Goal: Task Accomplishment & Management: Use online tool/utility

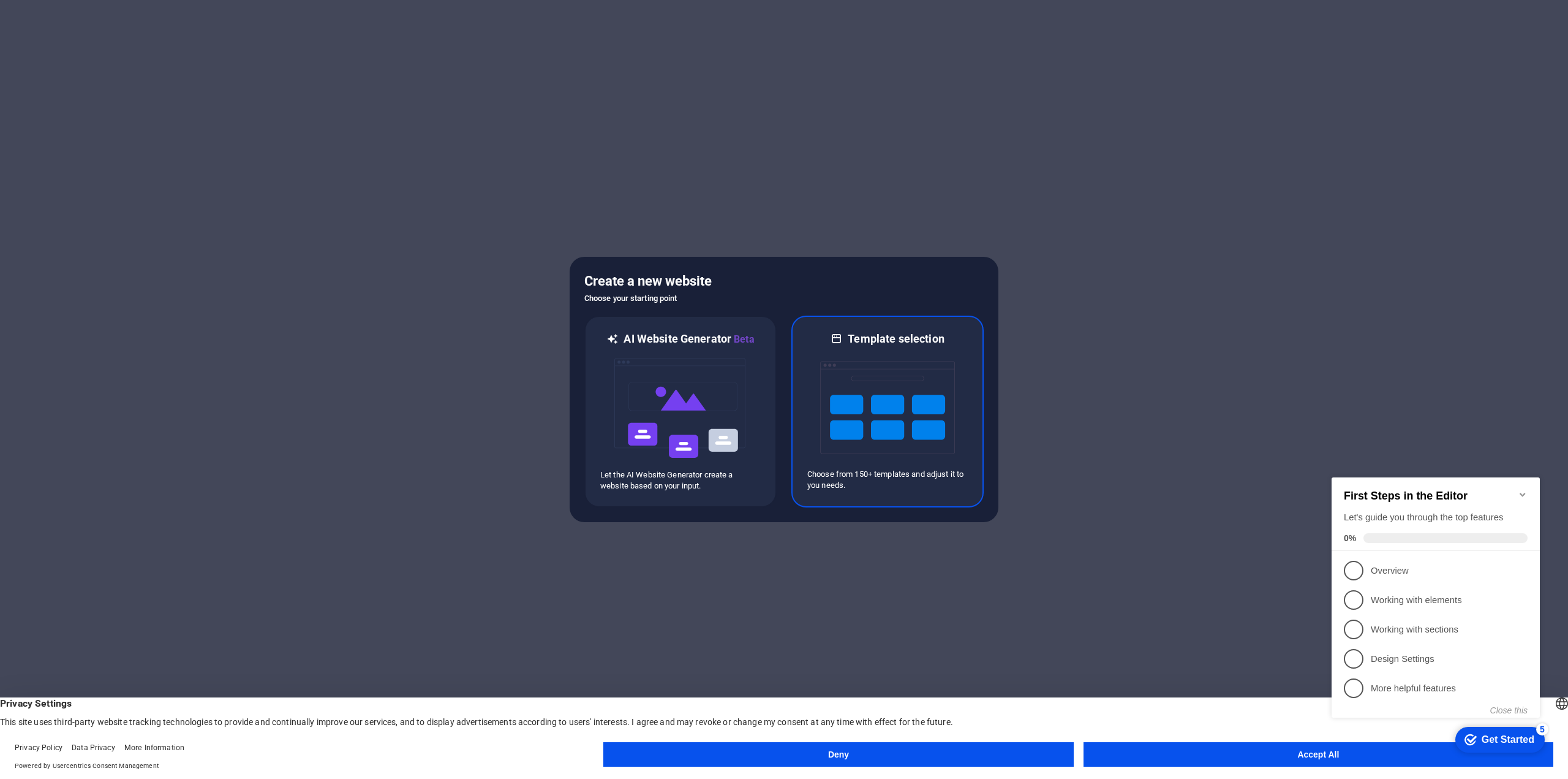
click at [887, 398] on img at bounding box center [887, 408] width 135 height 123
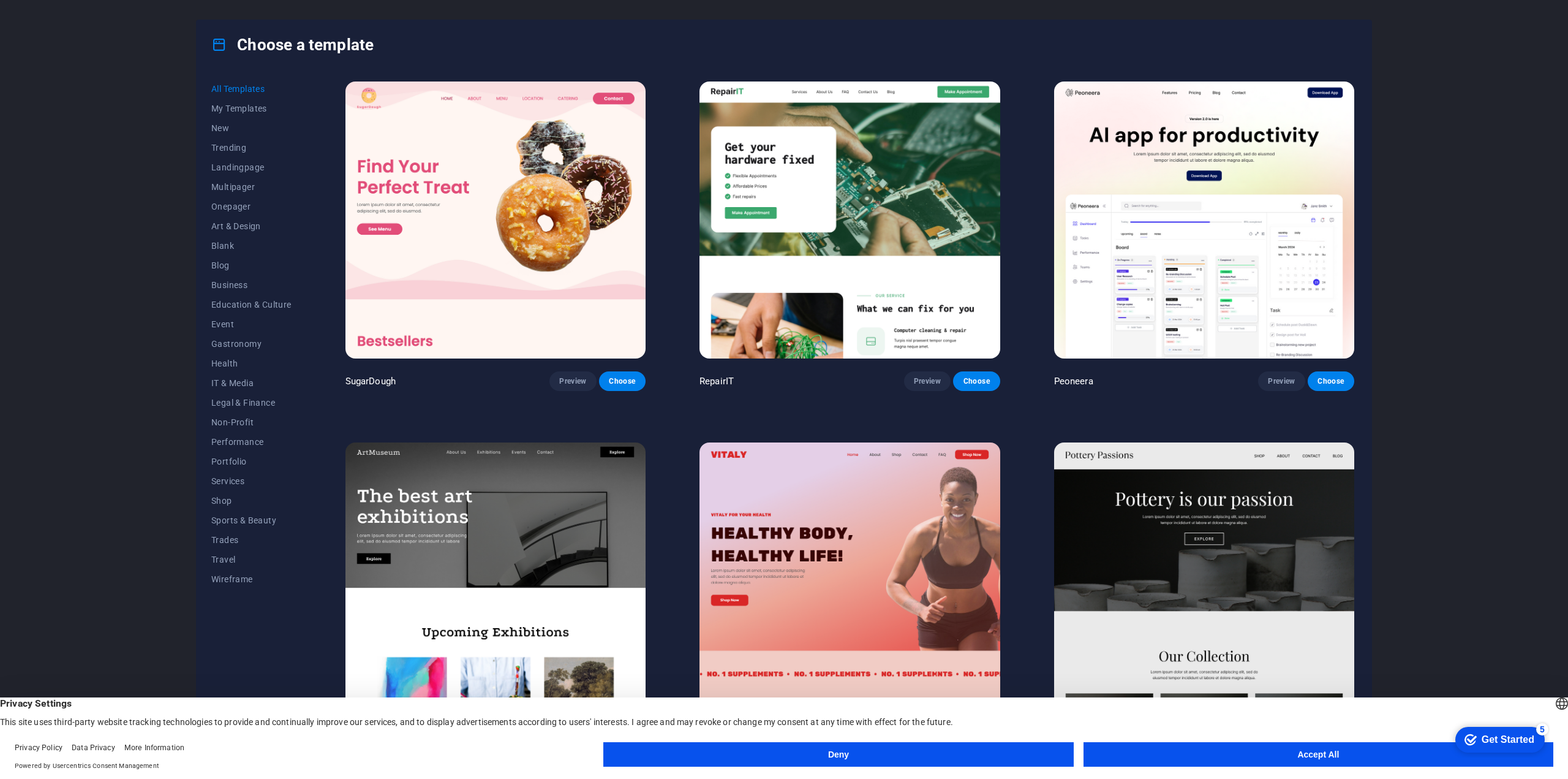
click at [869, 221] on img at bounding box center [849, 220] width 300 height 277
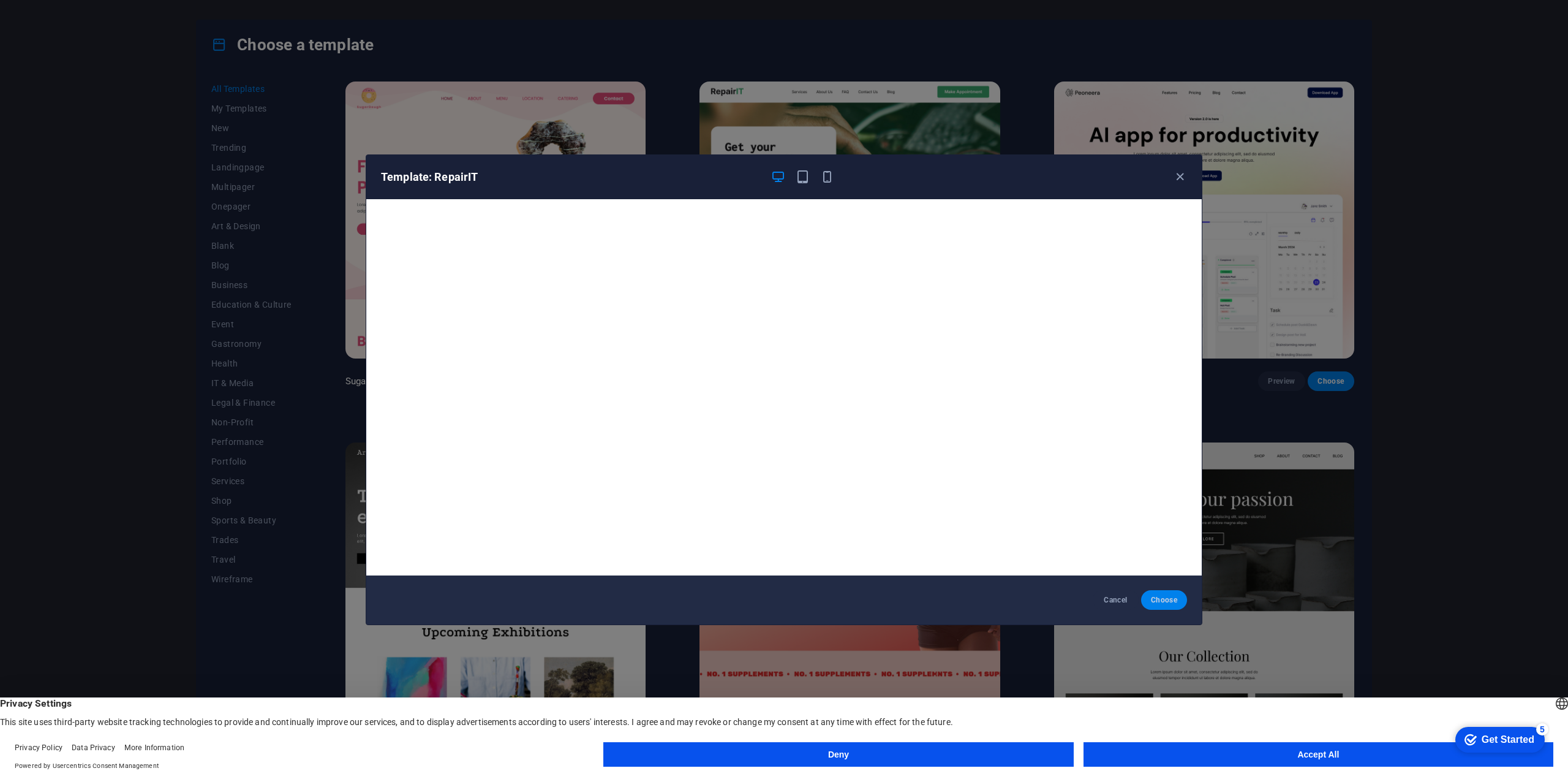
click at [1151, 597] on span "Choose" at bounding box center [1164, 600] width 26 height 10
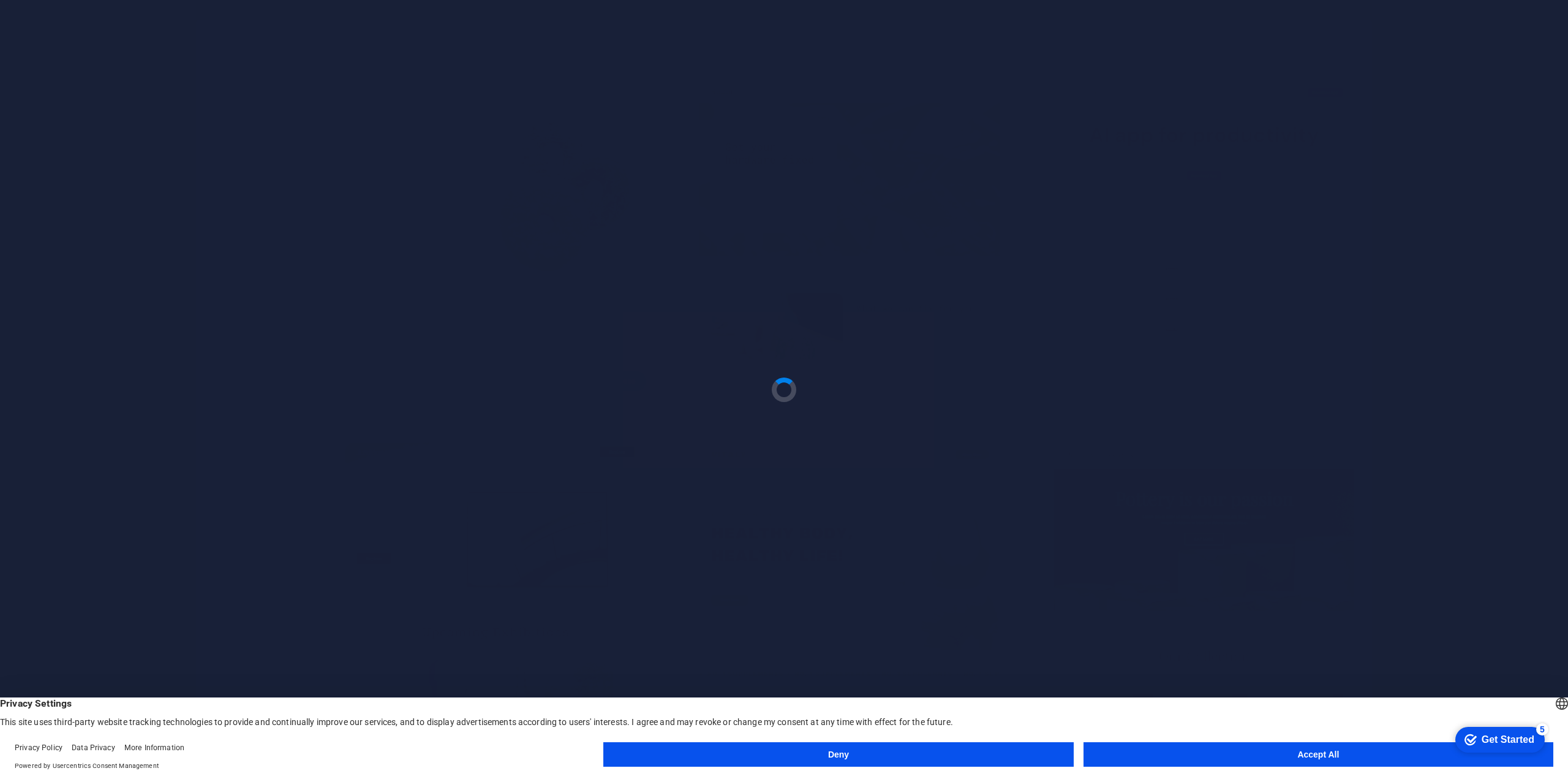
click at [1208, 750] on button "Accept All" at bounding box center [1318, 754] width 470 height 24
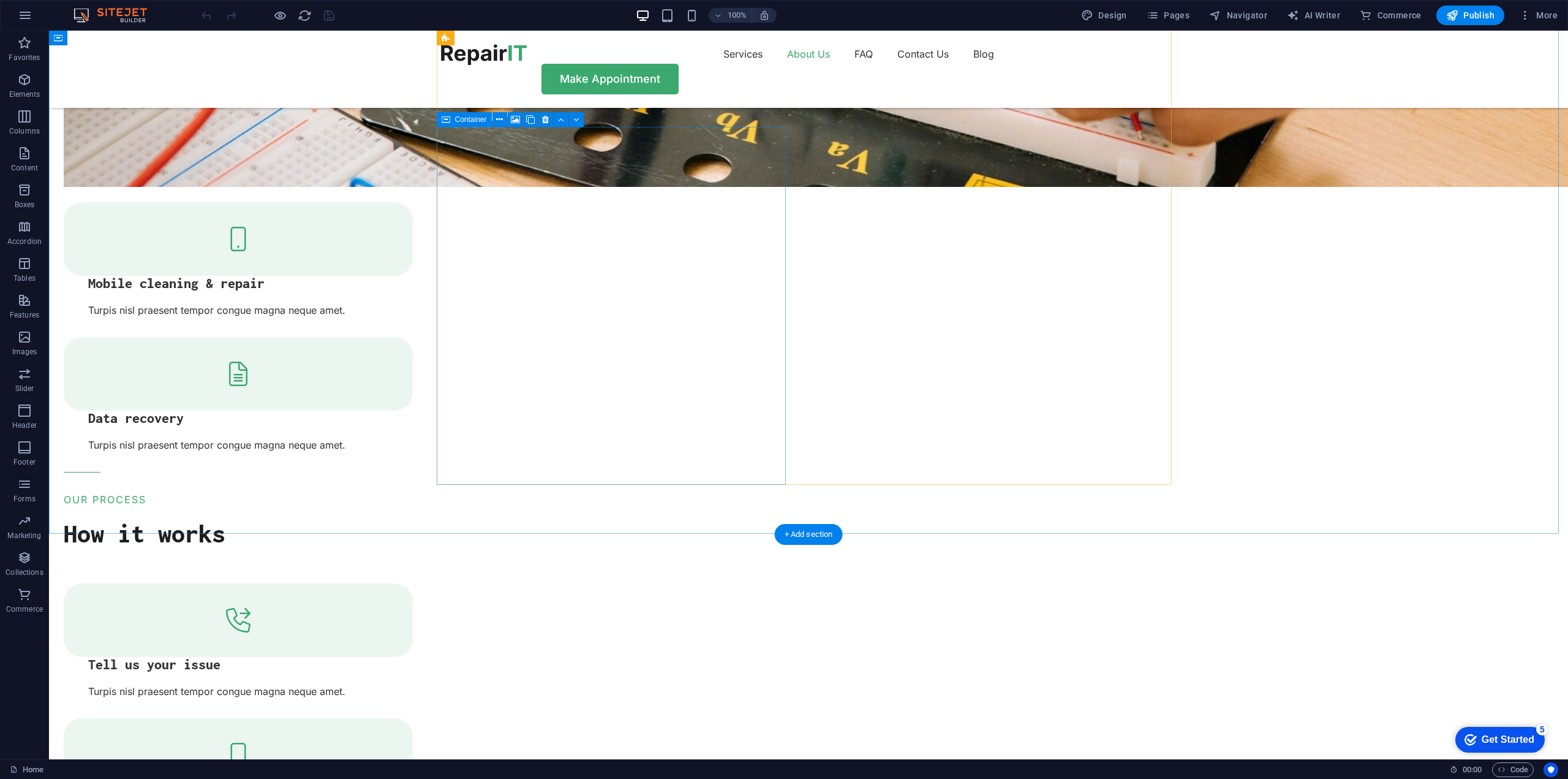
scroll to position [1348, 0]
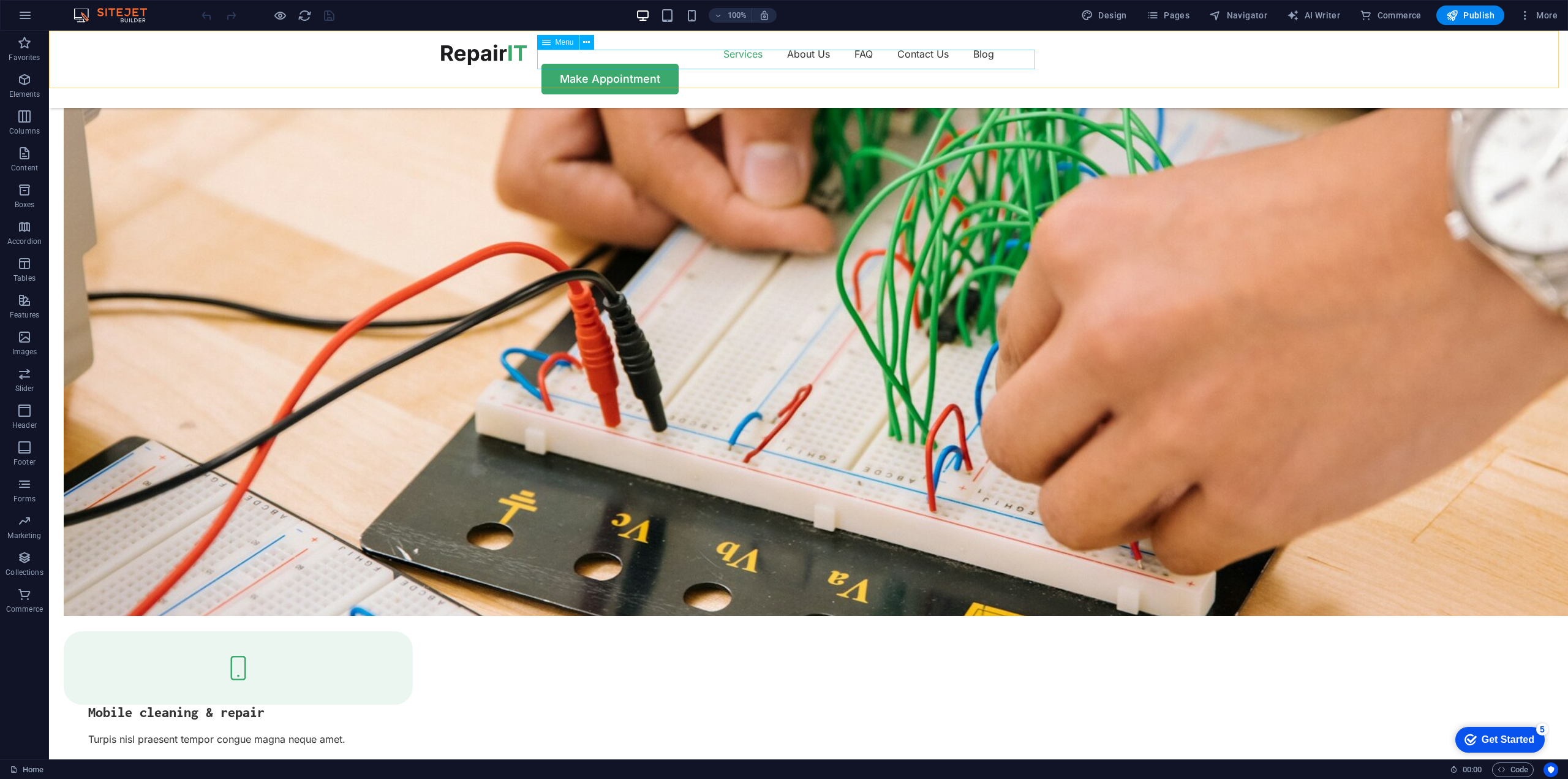
click at [685, 59] on nav "Services About Us FAQ Contact Us Blog" at bounding box center [809, 54] width 735 height 19
click at [1070, 34] on span "Button" at bounding box center [1064, 36] width 21 height 7
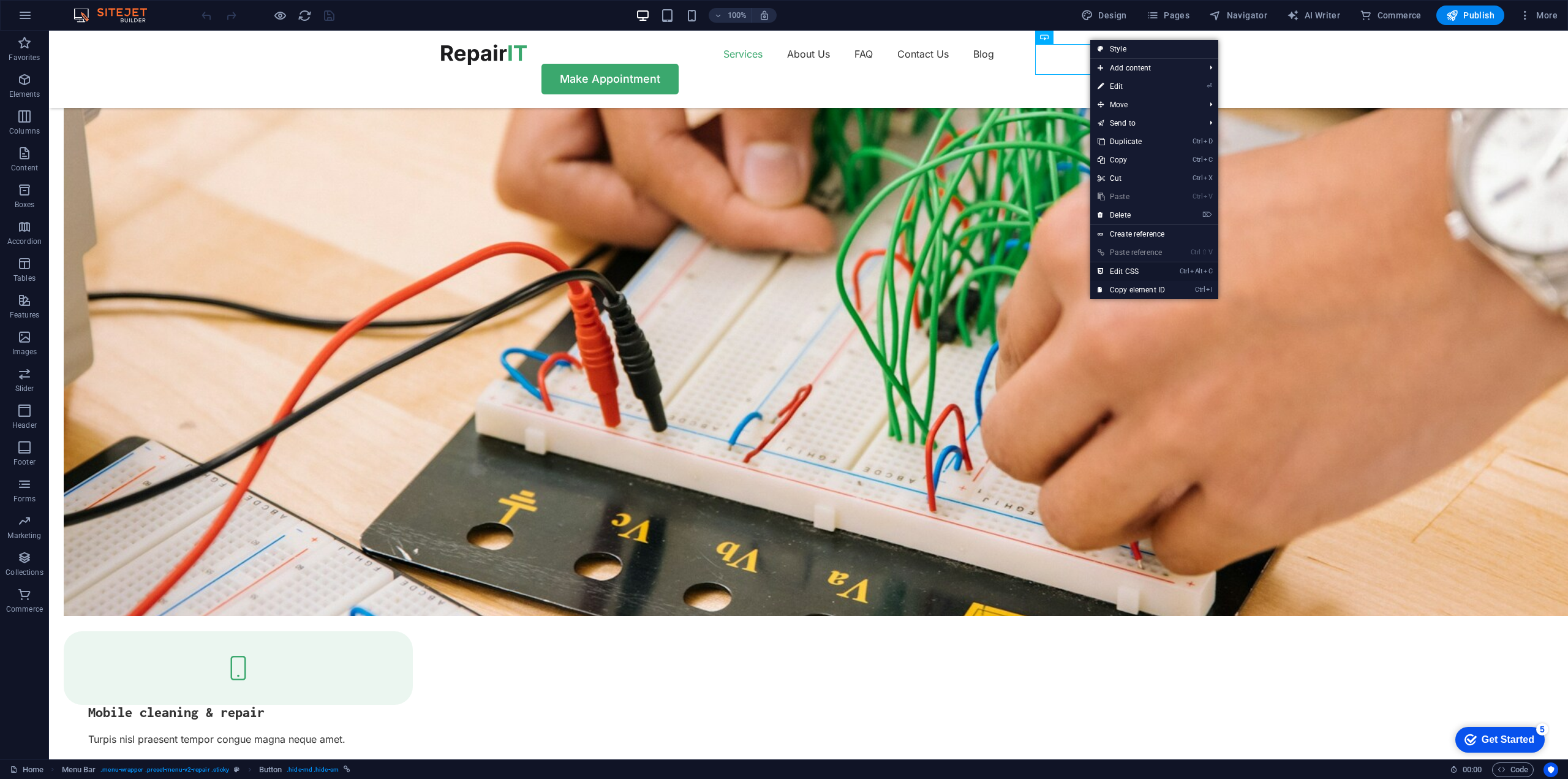
click at [1122, 273] on link "Ctrl Alt C Edit CSS" at bounding box center [1131, 271] width 82 height 19
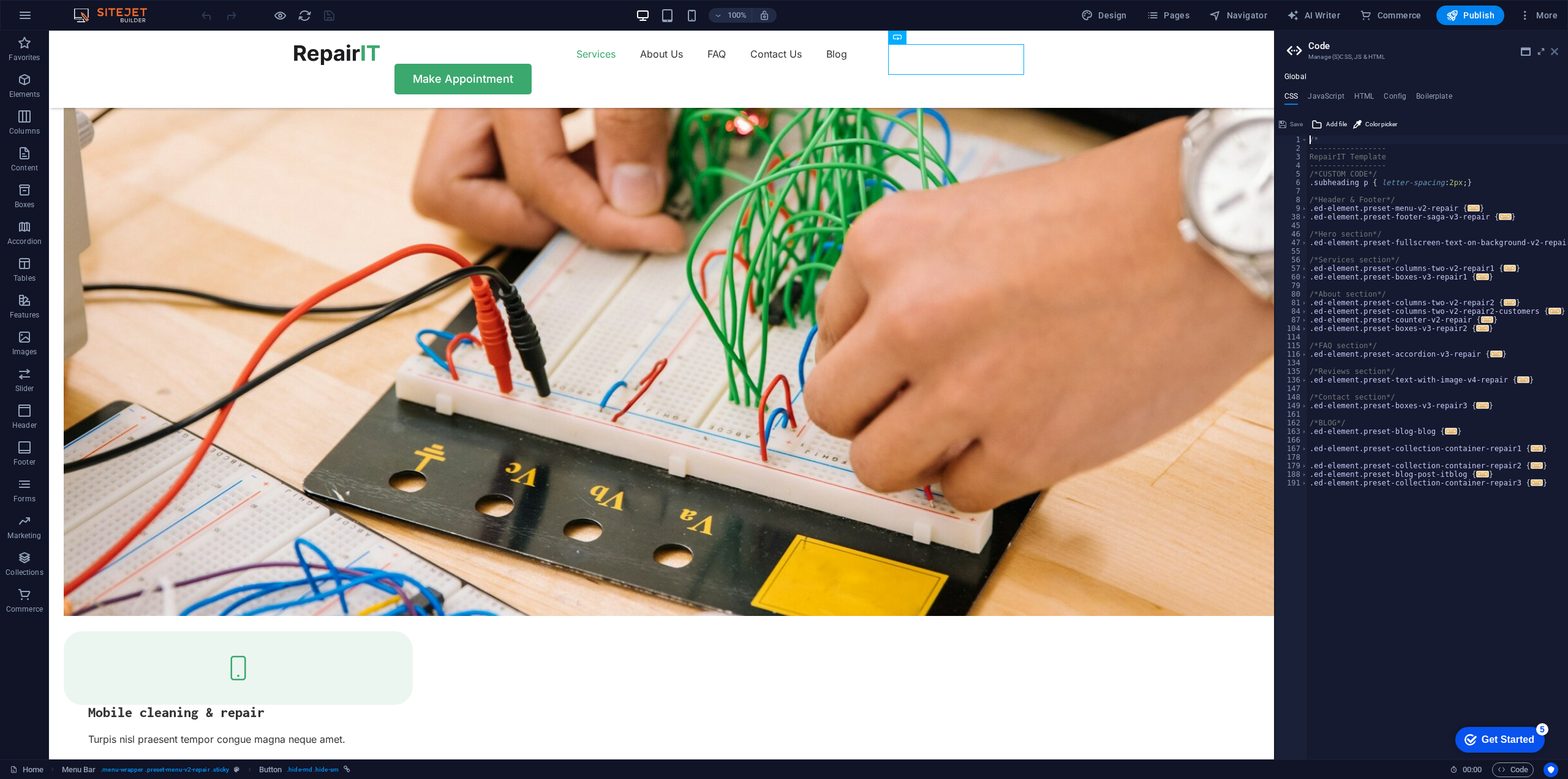
click at [1551, 50] on icon at bounding box center [1554, 51] width 7 height 10
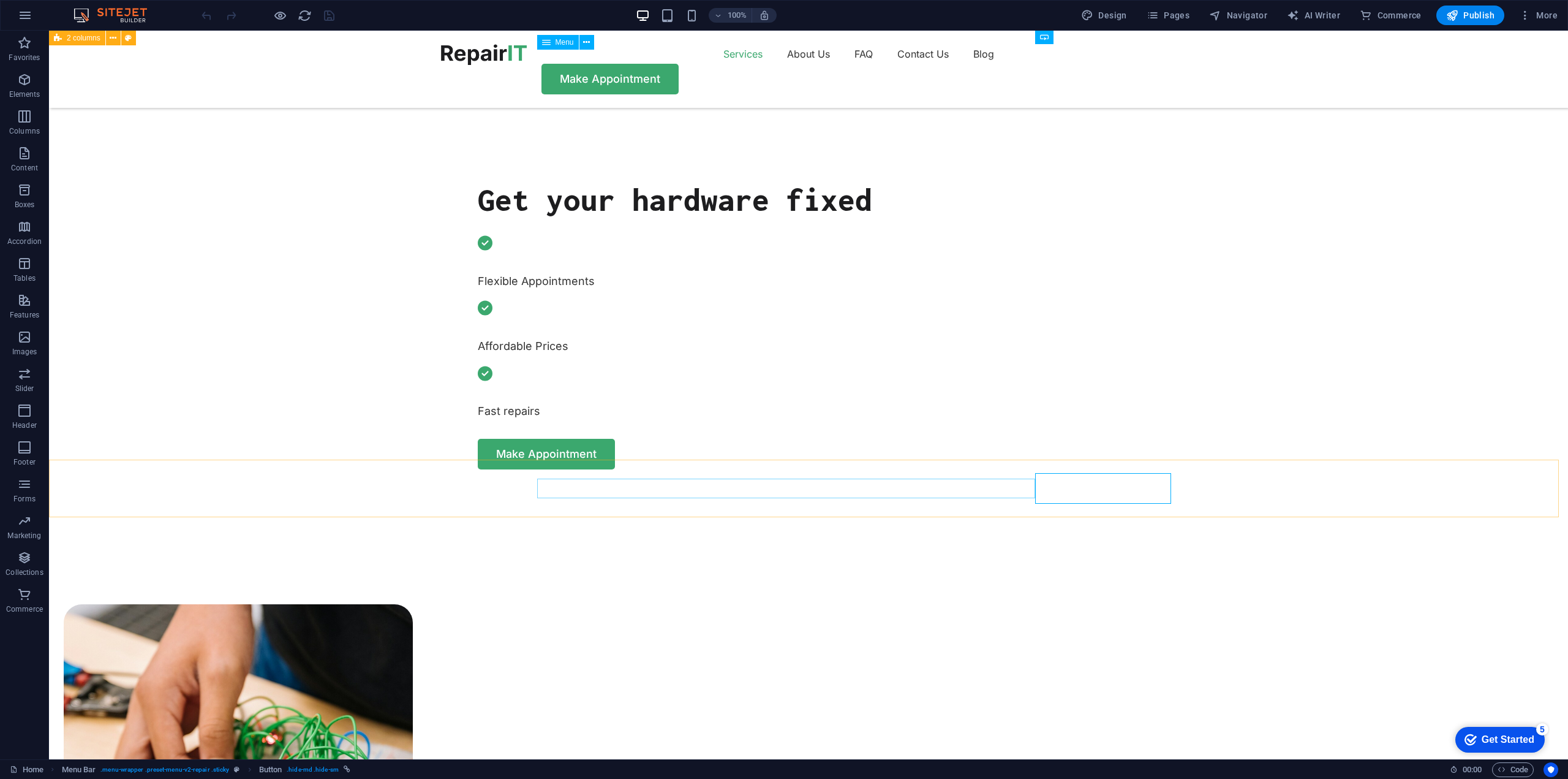
scroll to position [491, 0]
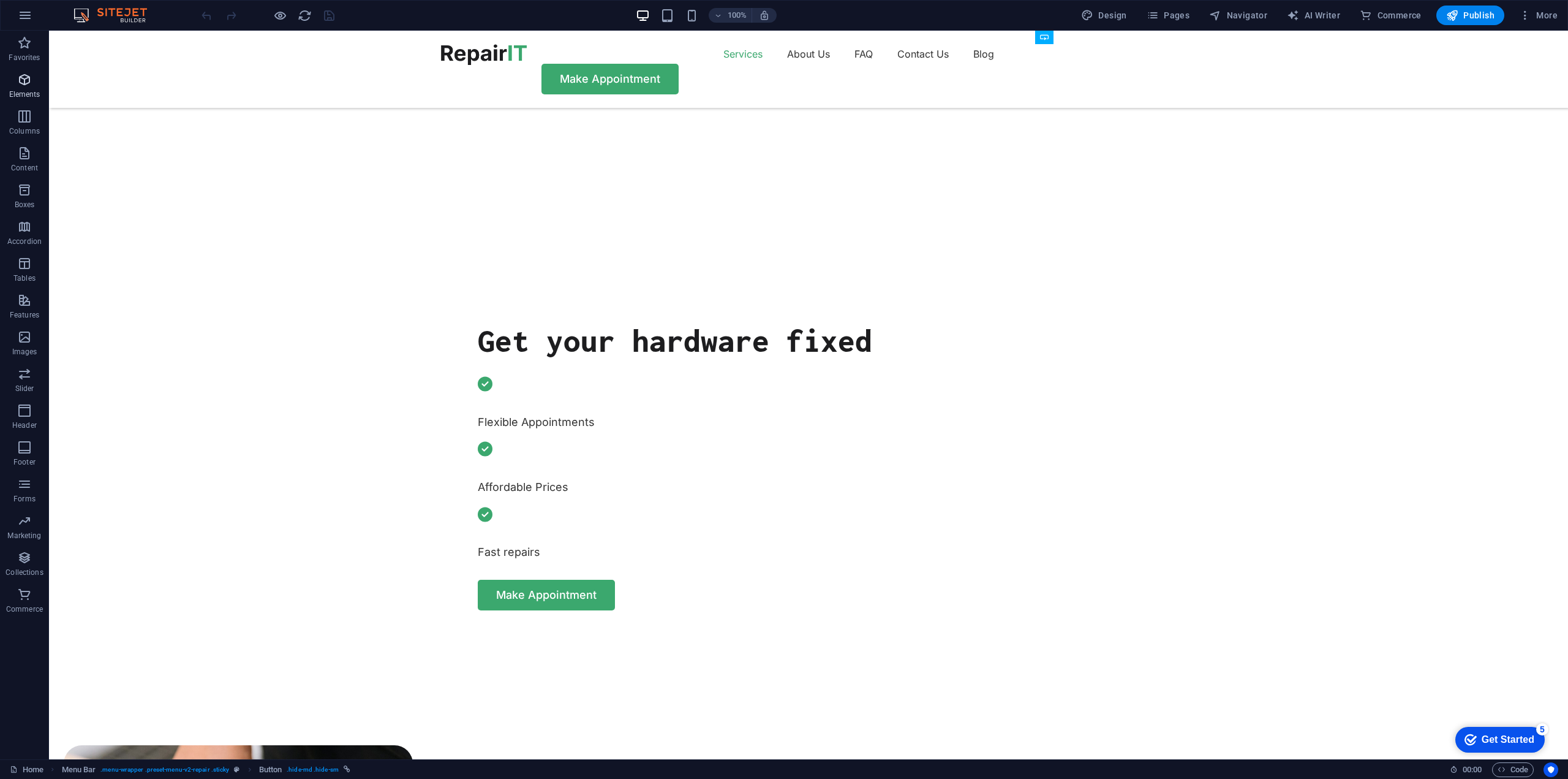
click at [25, 88] on span "Elements" at bounding box center [24, 86] width 49 height 29
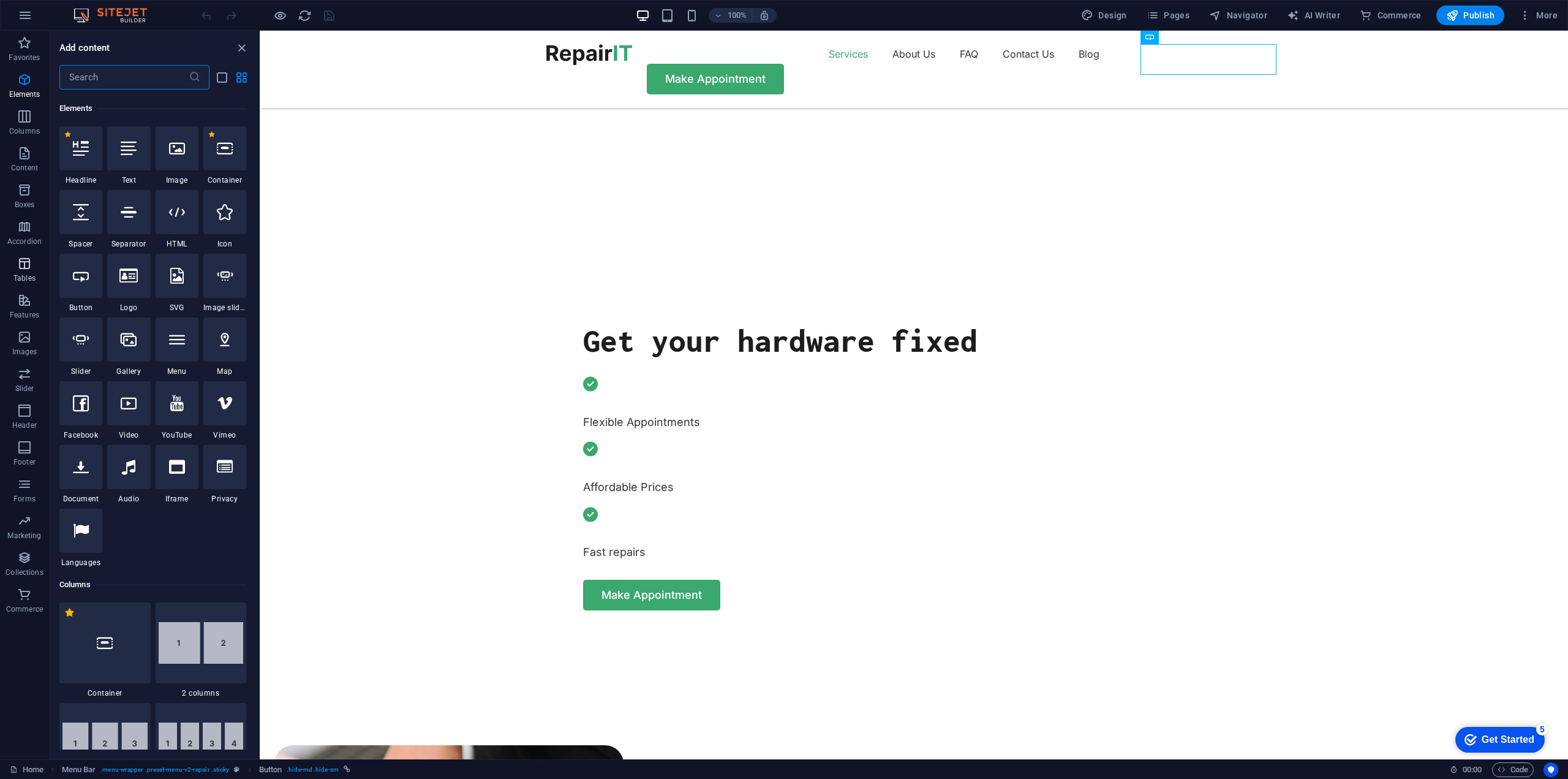
scroll to position [131, 0]
click at [123, 286] on div at bounding box center [128, 274] width 43 height 44
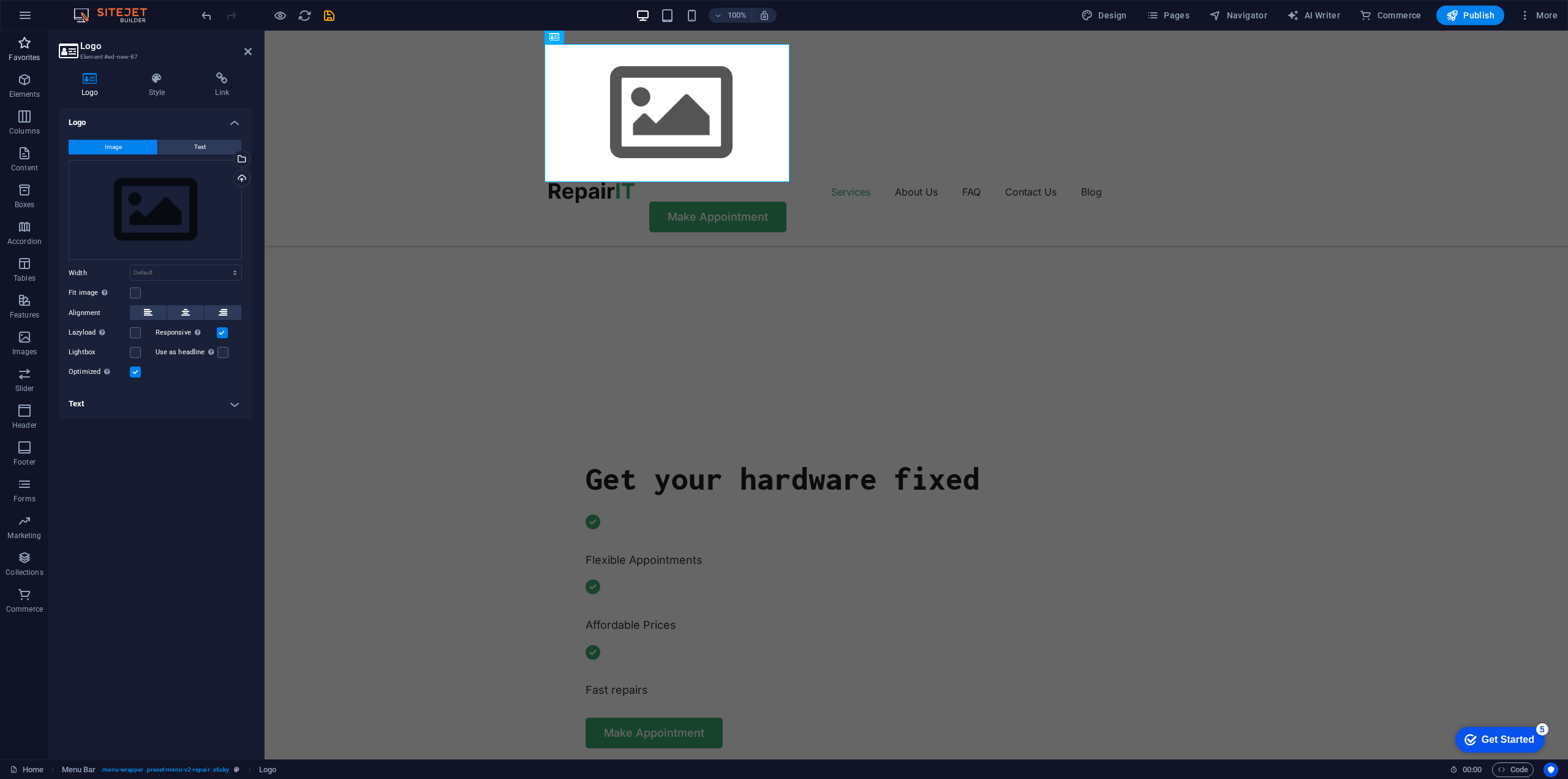
click at [25, 39] on icon "button" at bounding box center [24, 43] width 15 height 15
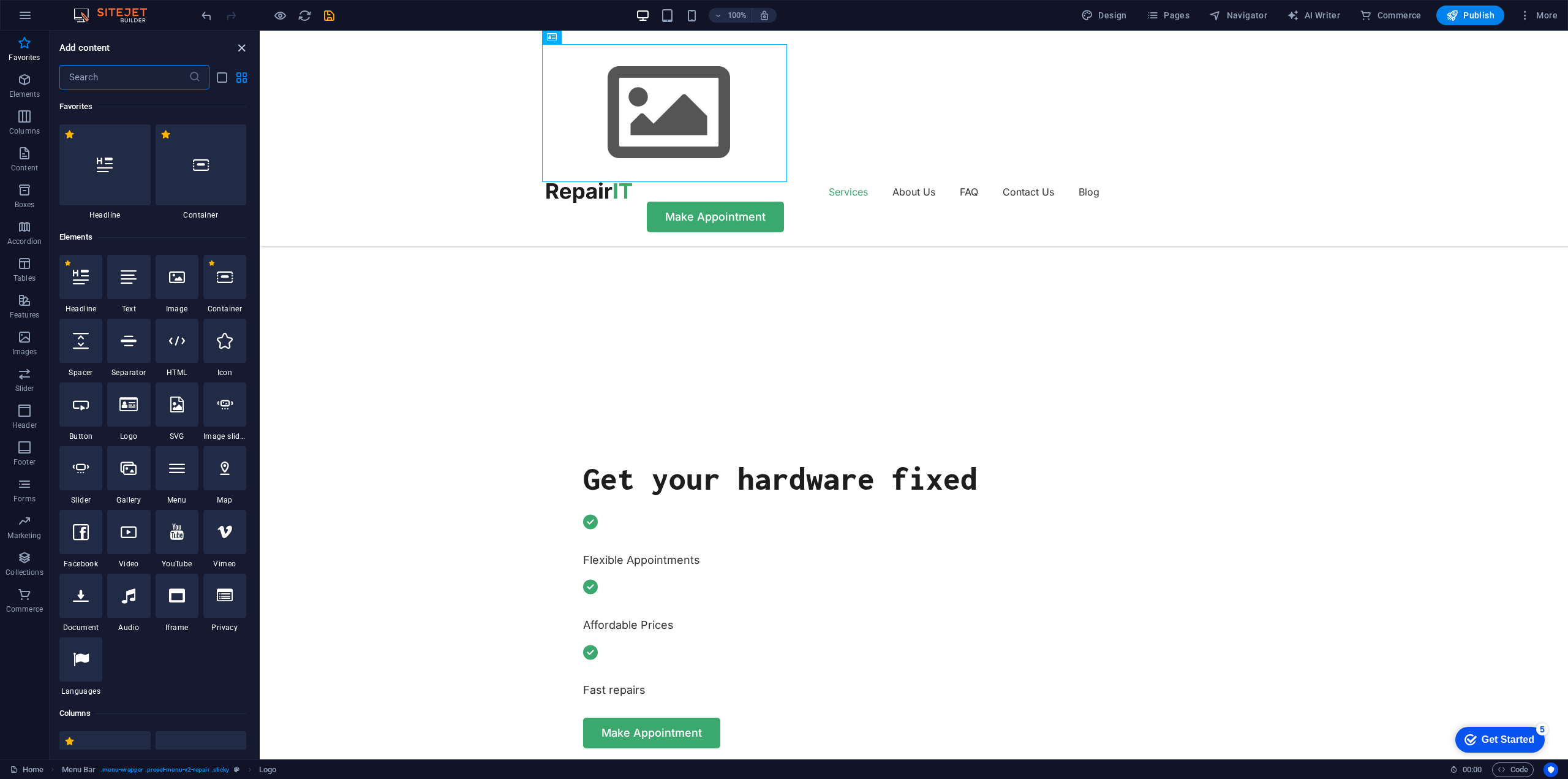
click at [244, 46] on icon "close panel" at bounding box center [242, 49] width 14 height 14
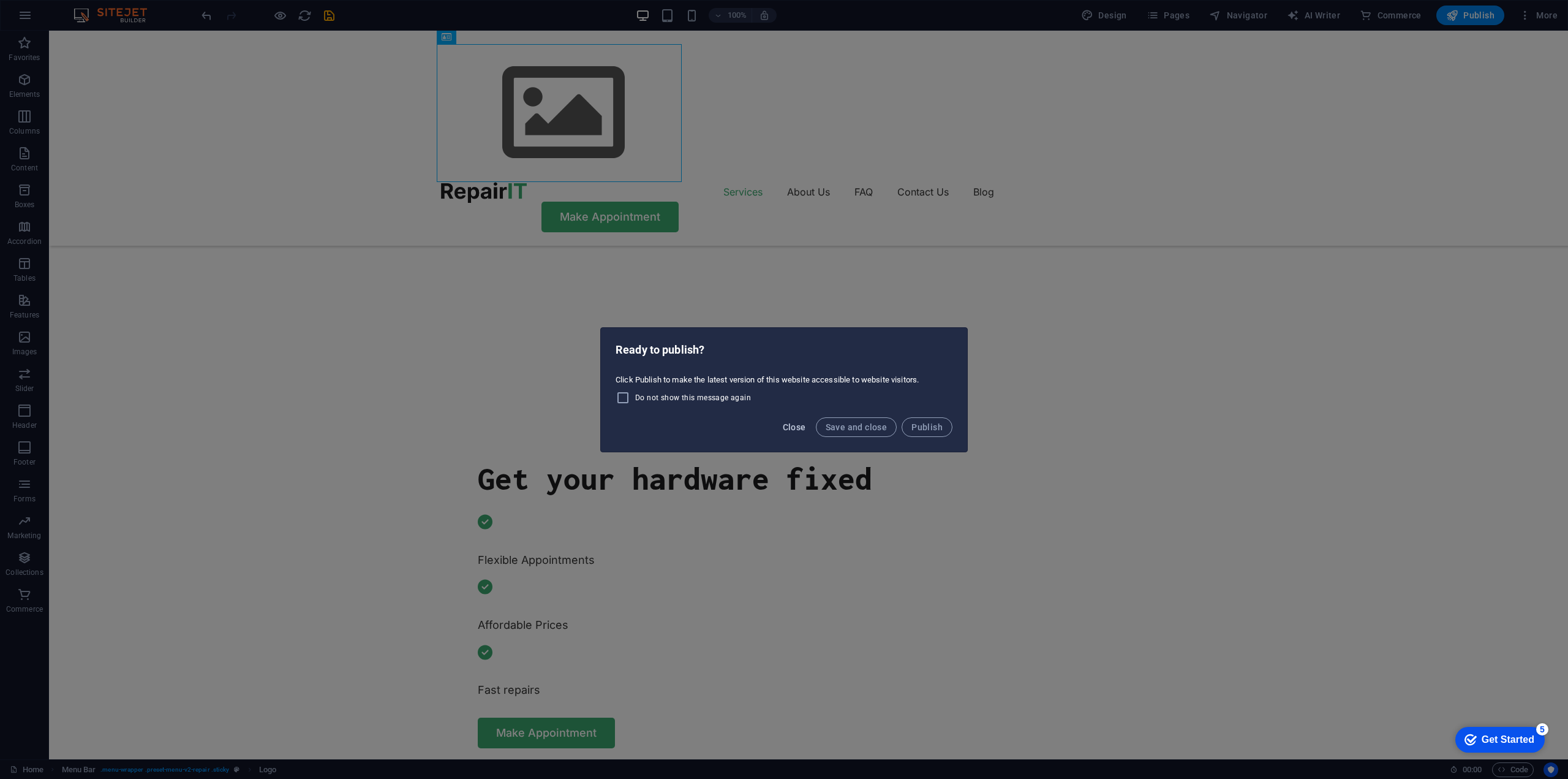
click at [790, 431] on span "Close" at bounding box center [794, 427] width 24 height 10
